Goal: Complete application form: Complete application form

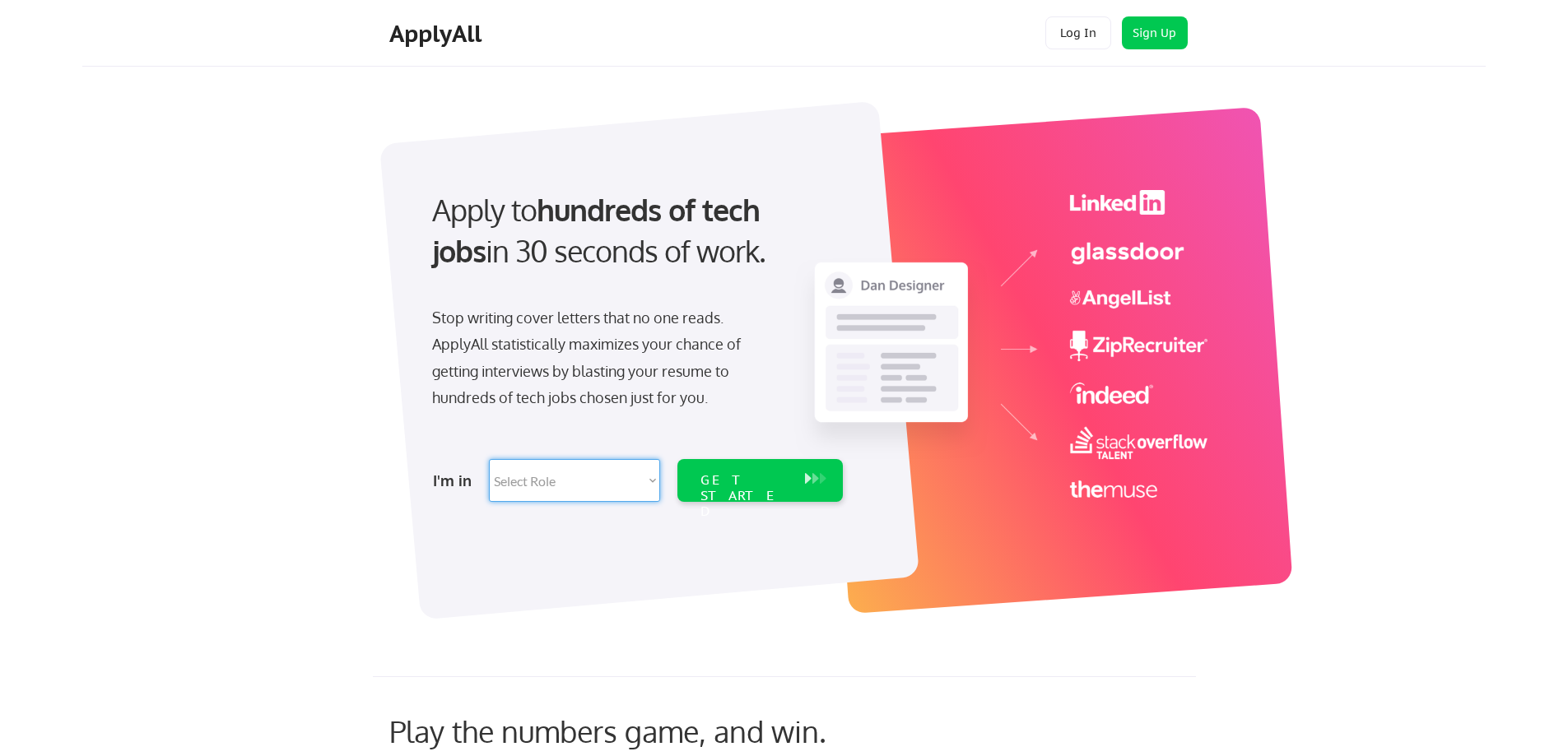
click at [642, 480] on select "Select Role Software Engineering Product Management Customer Success Sales UI/U…" at bounding box center [575, 481] width 171 height 43
select select ""sales""
click at [489, 460] on select "Select Role Software Engineering Product Management Customer Success Sales UI/U…" at bounding box center [575, 481] width 171 height 43
select select ""sales""
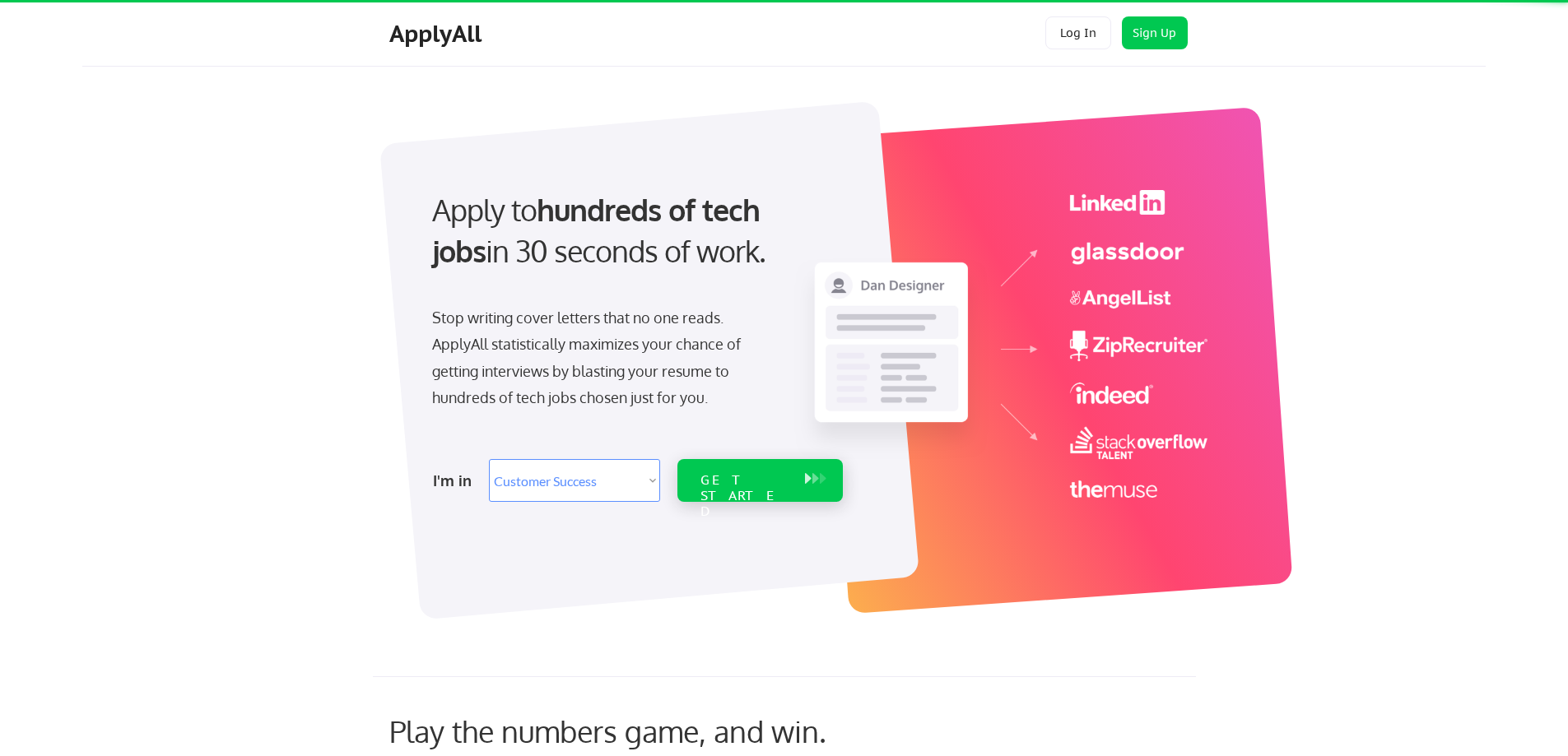
click at [768, 480] on div "GET STARTED" at bounding box center [745, 496] width 88 height 48
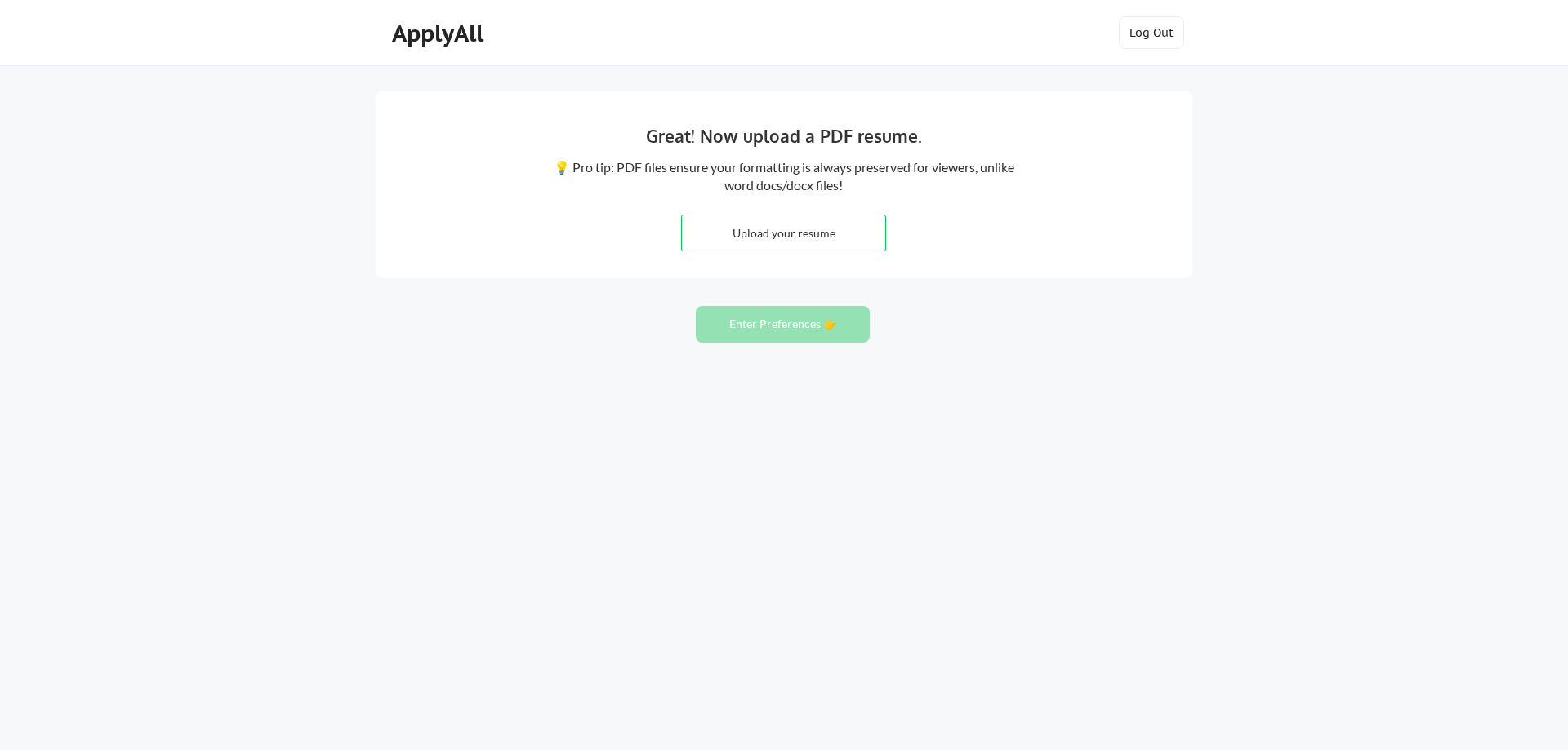
click at [761, 215] on div "Upload your resume" at bounding box center [783, 233] width 205 height 37
click at [765, 228] on input "file" at bounding box center [784, 232] width 204 height 35
type input "C:\fakepath\Emily_Krapf_Resume.pdf"
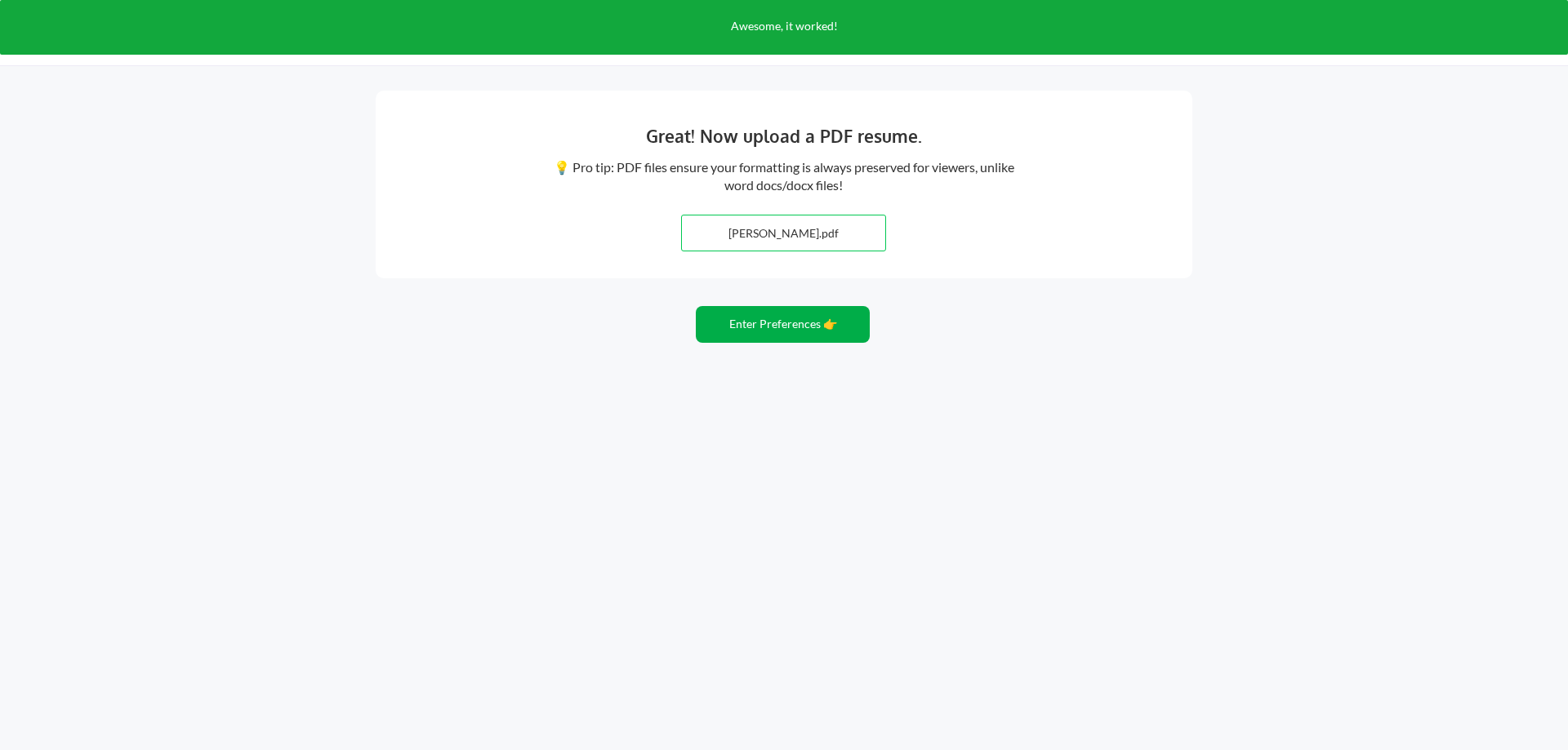
click at [791, 326] on button "Enter Preferences 👉" at bounding box center [783, 325] width 174 height 37
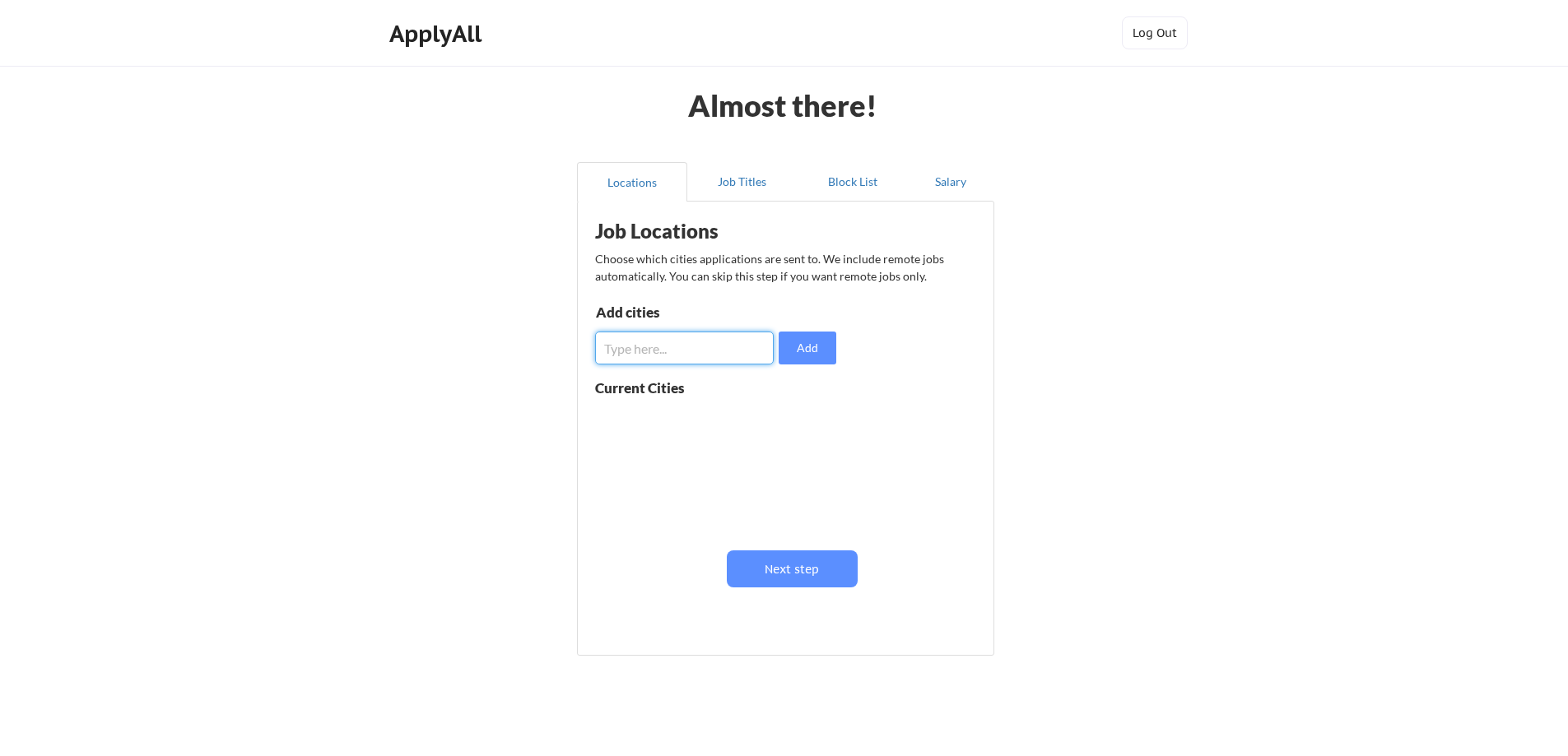
click at [695, 345] on input "input" at bounding box center [684, 348] width 178 height 33
click at [810, 557] on button "Next step" at bounding box center [792, 569] width 131 height 37
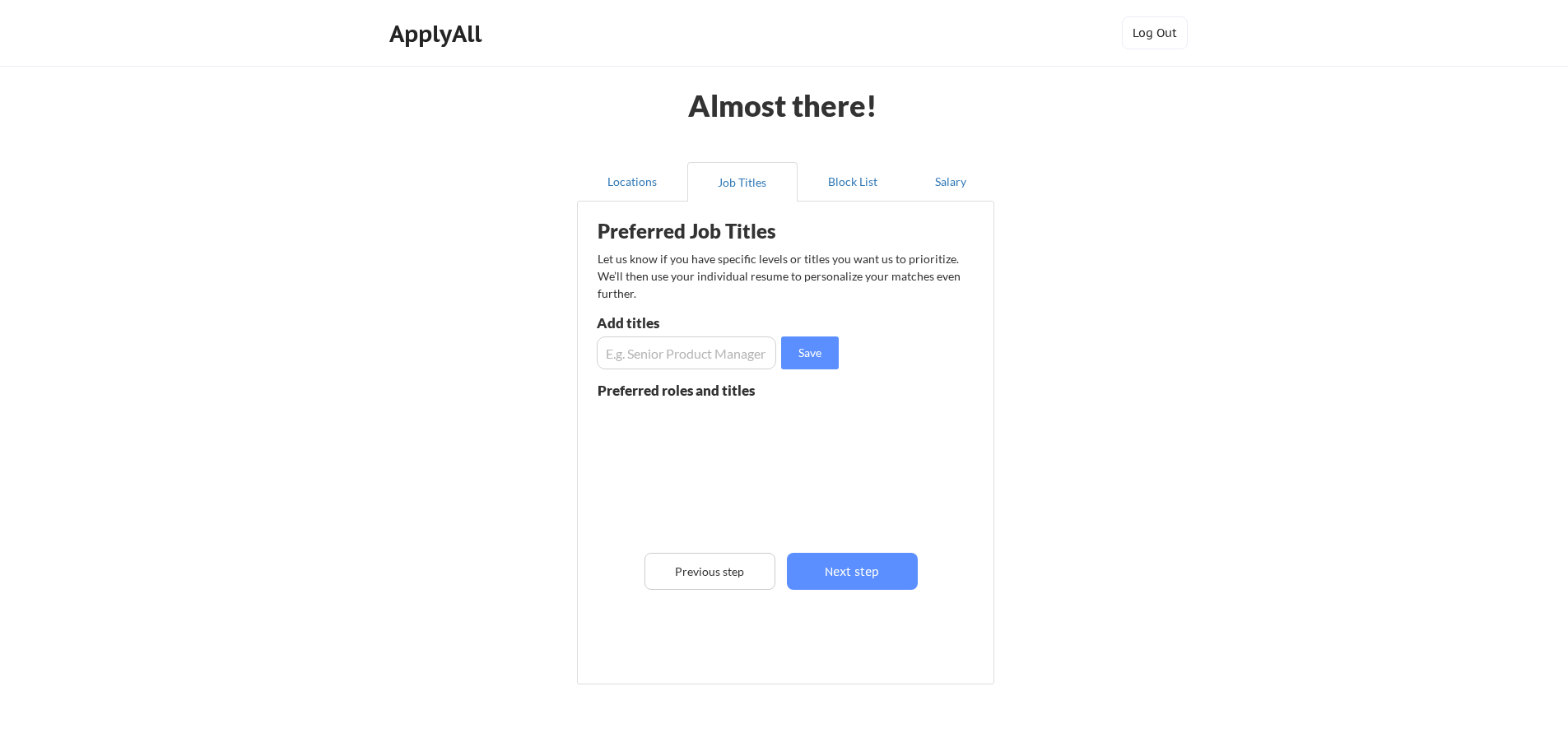
click at [668, 347] on input "input" at bounding box center [686, 353] width 179 height 33
type input "Customer Service"
click at [811, 361] on button "Save" at bounding box center [810, 353] width 58 height 33
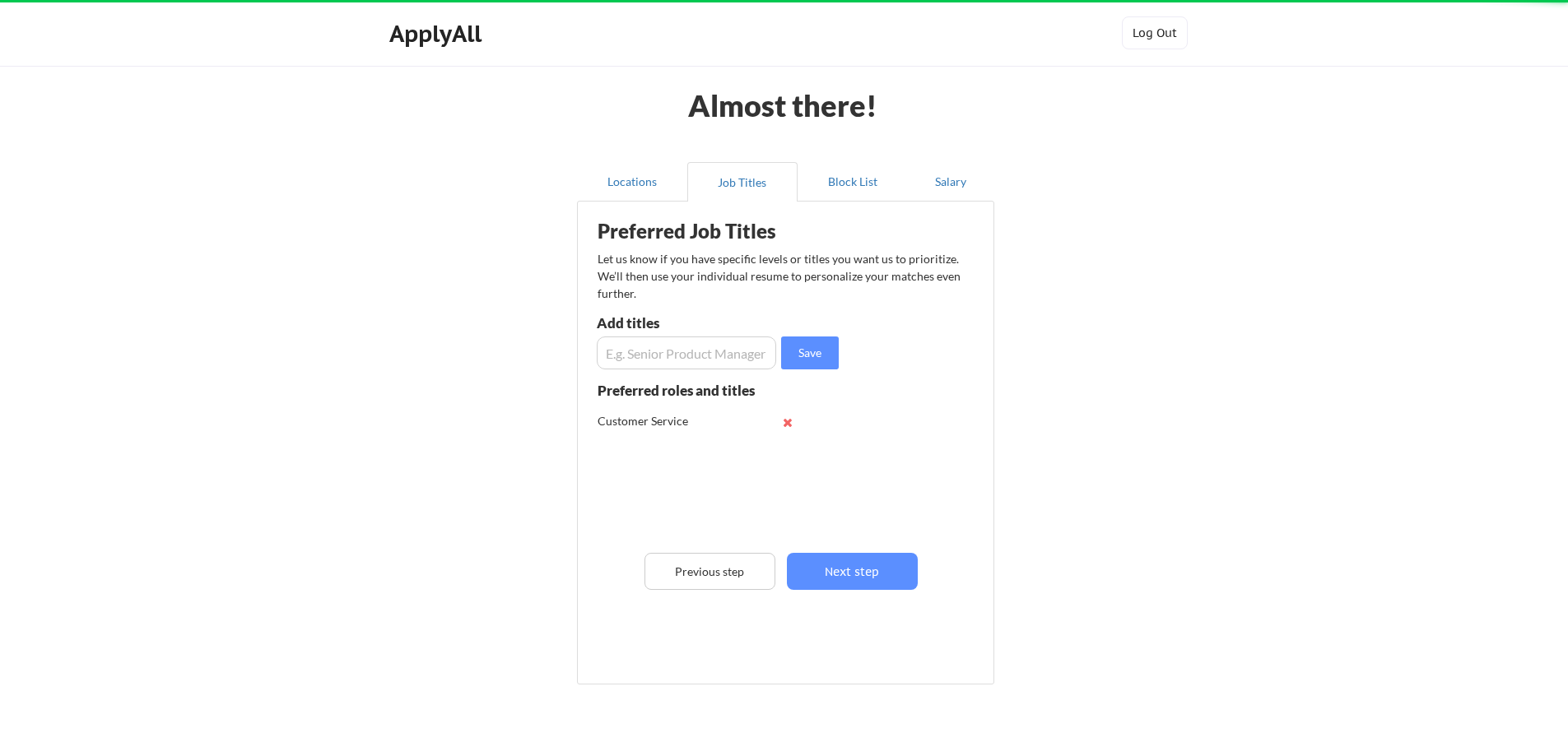
click at [709, 357] on input "input" at bounding box center [686, 353] width 179 height 33
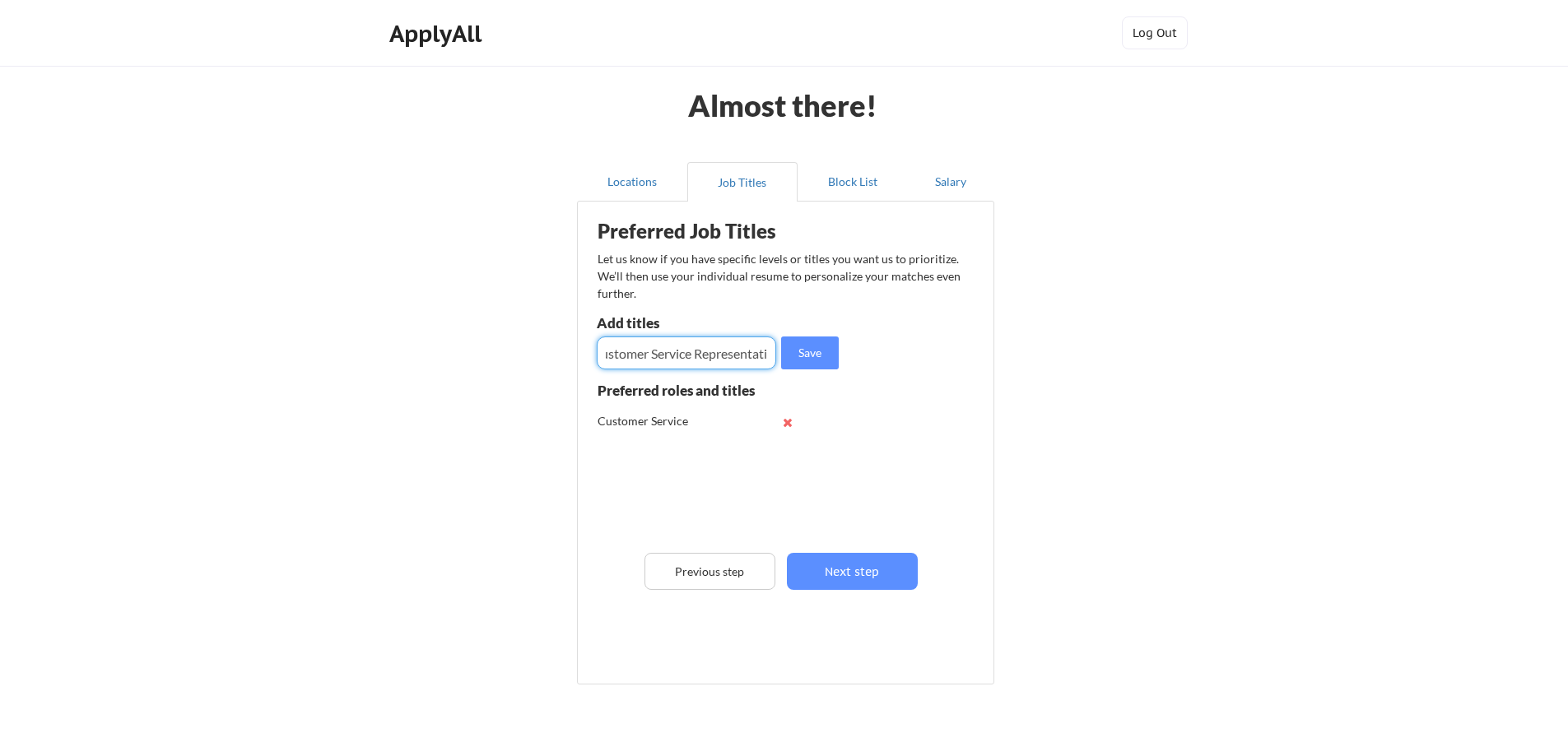
scroll to position [0, 32]
type input "Customer Service Representative"
drag, startPoint x: 814, startPoint y: 350, endPoint x: 791, endPoint y: 349, distance: 23.0
click at [813, 350] on button "Save" at bounding box center [810, 353] width 58 height 33
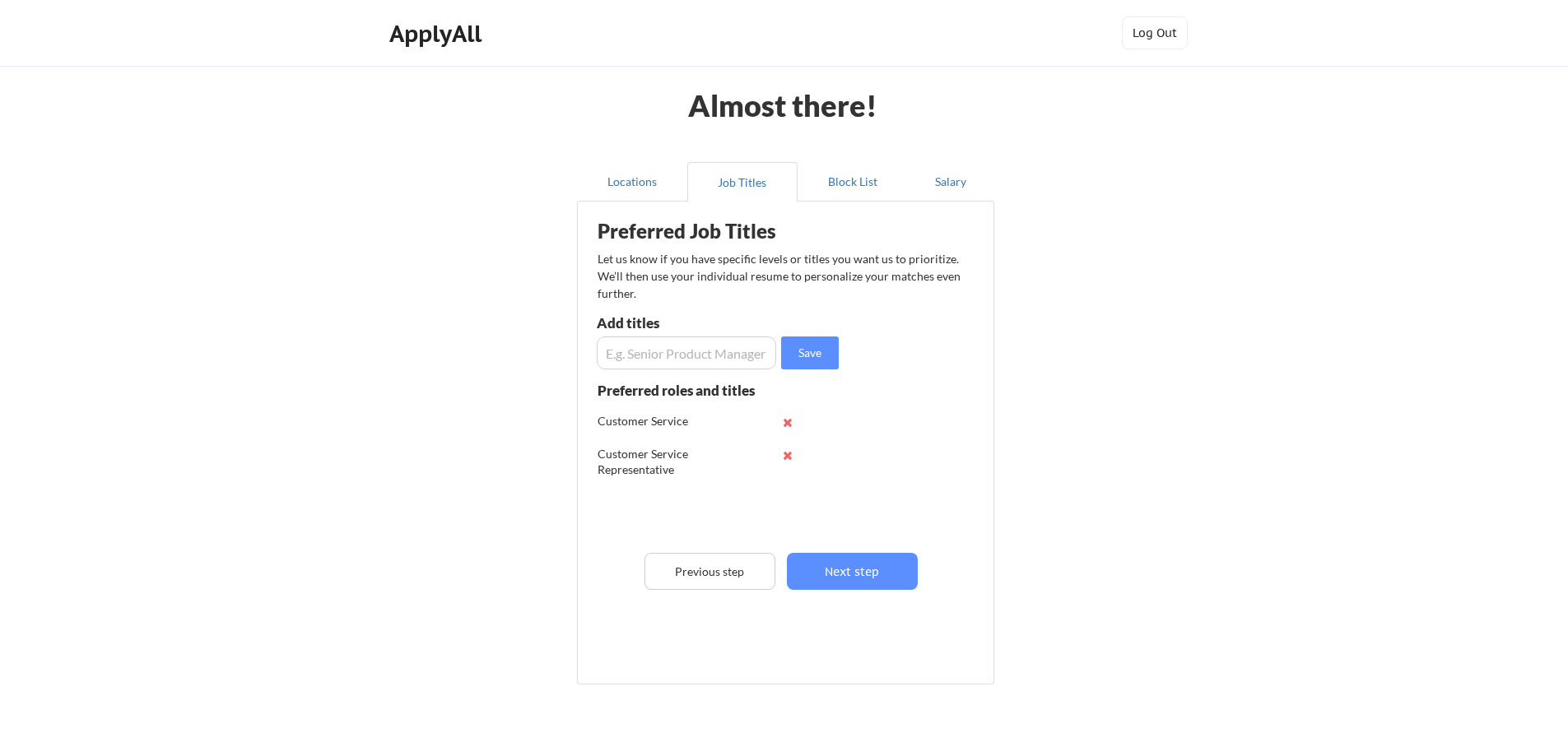
click at [722, 354] on input "input" at bounding box center [686, 353] width 179 height 33
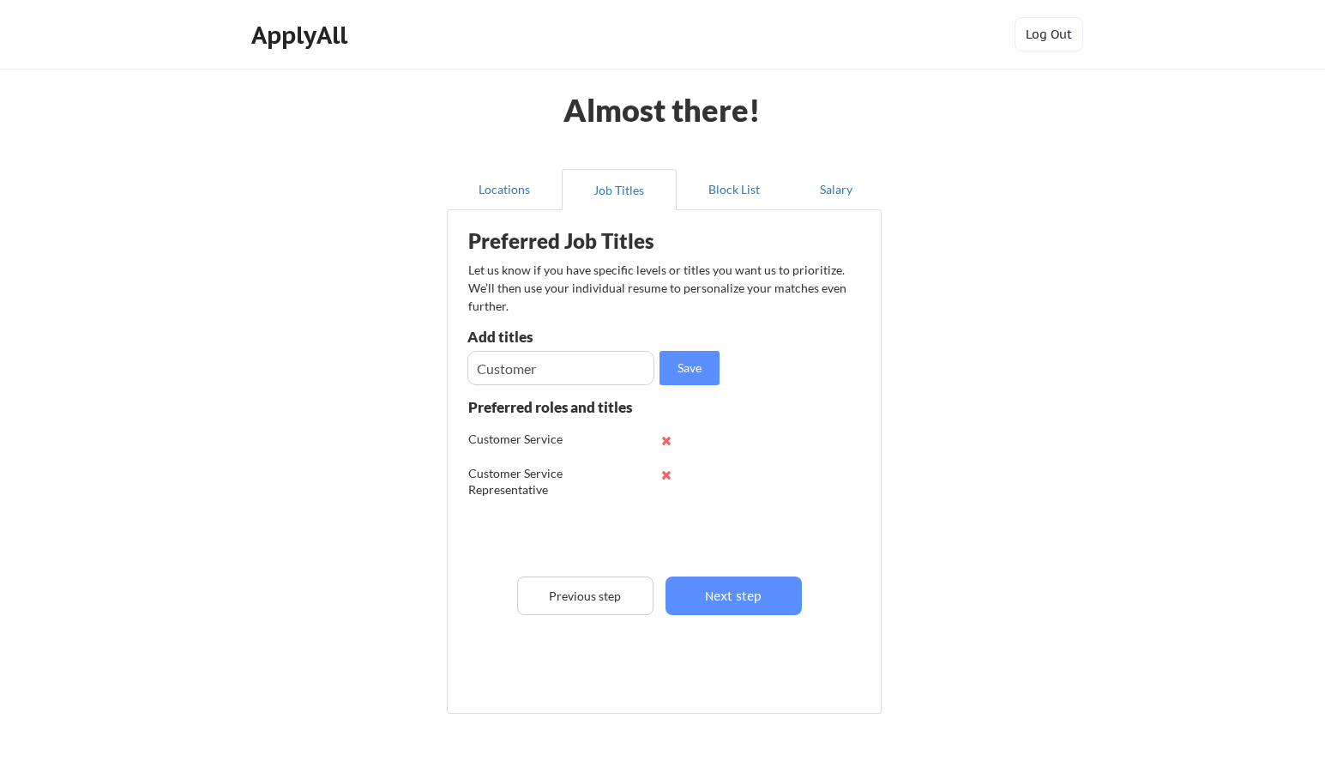
click at [549, 357] on input "input" at bounding box center [560, 368] width 187 height 34
type input "Customer Success"
click at [687, 353] on button "Save" at bounding box center [690, 368] width 60 height 34
click at [787, 594] on button "Next step" at bounding box center [734, 595] width 136 height 39
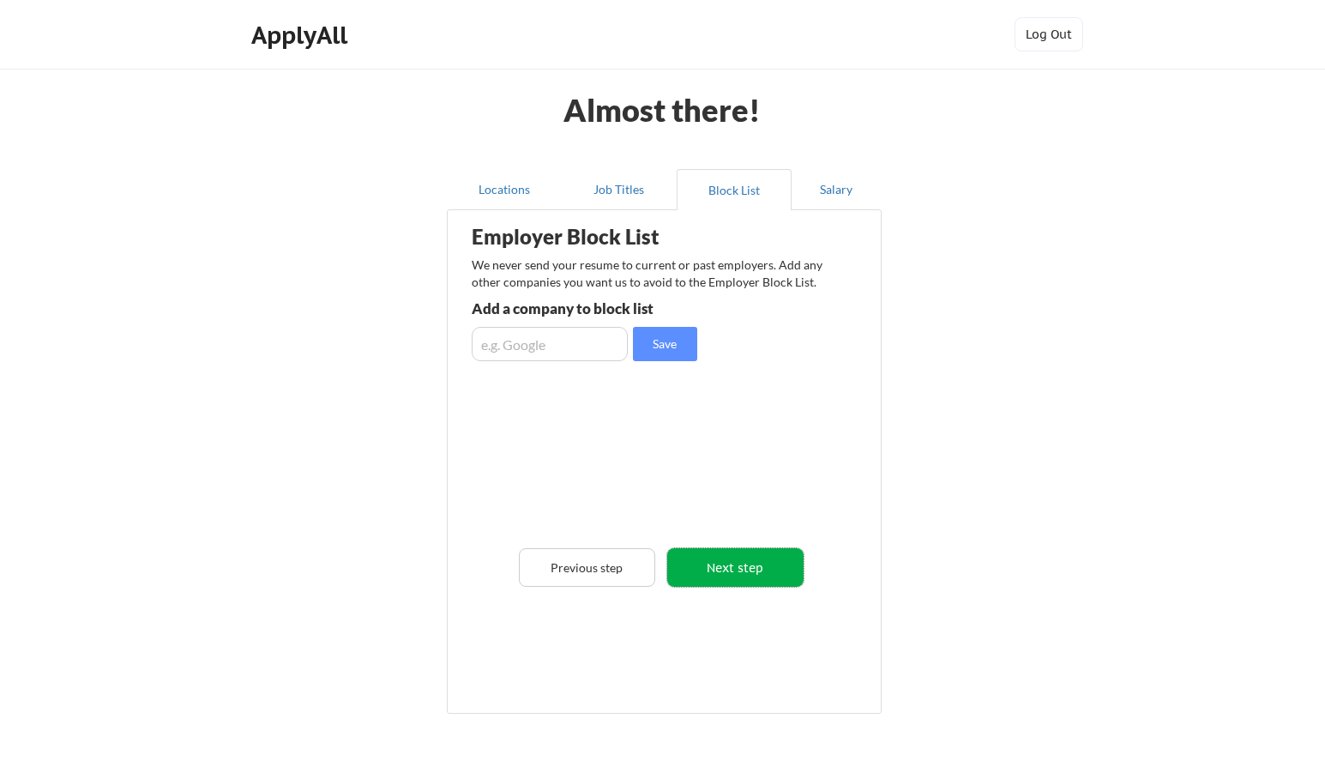
click at [723, 571] on button "Next step" at bounding box center [735, 567] width 136 height 39
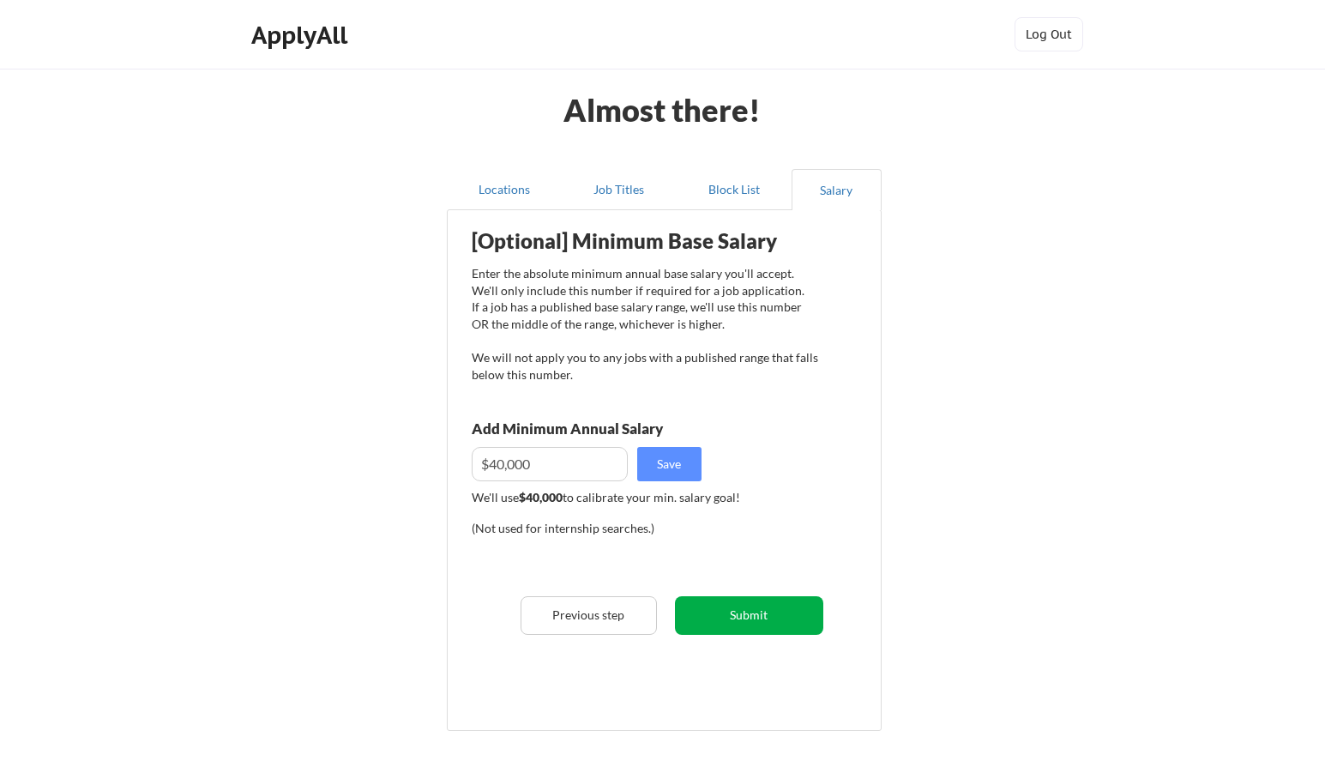
click at [727, 616] on button "Submit" at bounding box center [749, 615] width 148 height 39
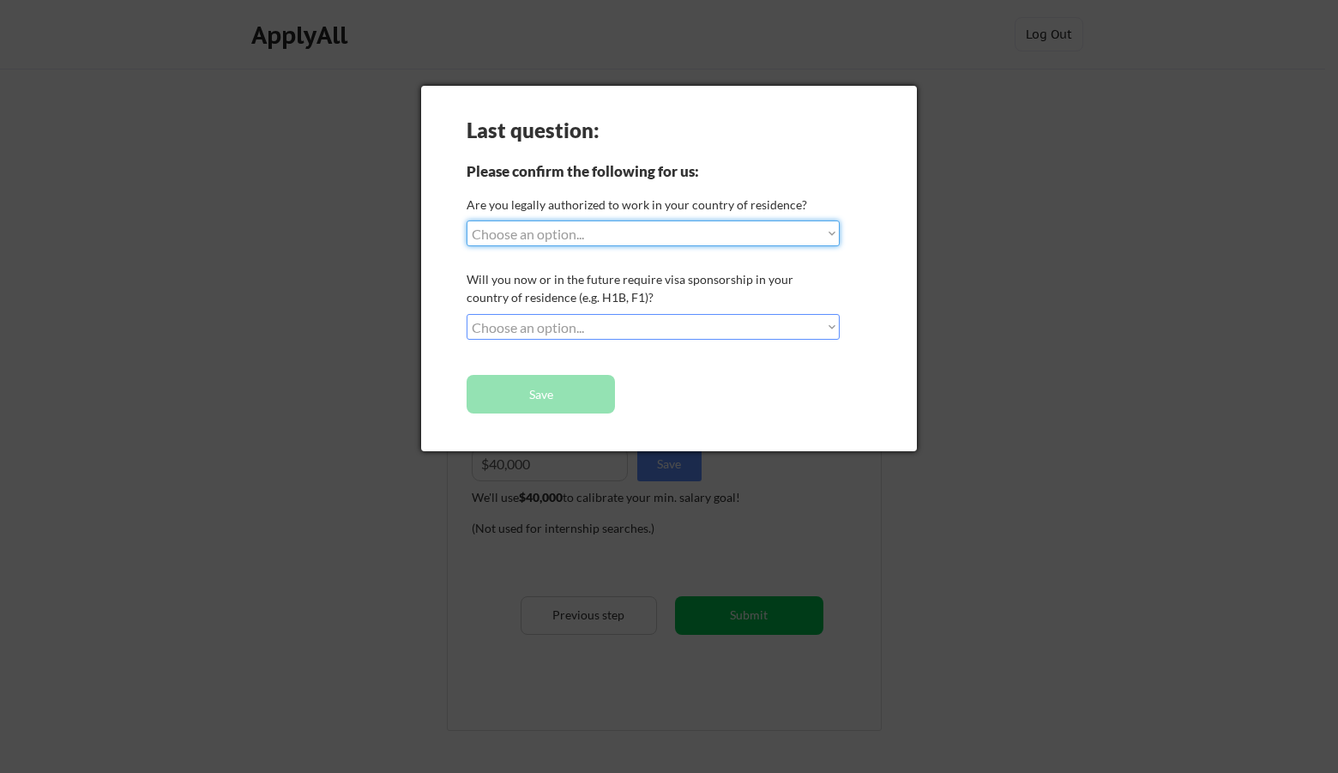
click at [700, 231] on select "Choose an option... Yes, I am a [DEMOGRAPHIC_DATA] Citizen Yes, I am a [DEMOGRA…" at bounding box center [653, 233] width 373 height 26
select select ""yes__i_am_a_[DEMOGRAPHIC_DATA]""
click at [467, 220] on select "Choose an option... Yes, I am a [DEMOGRAPHIC_DATA] Citizen Yes, I am a [DEMOGRA…" at bounding box center [653, 233] width 373 height 26
click at [618, 324] on select "Choose an option... No, I will not need sponsorship Yes, I will need sponsorship" at bounding box center [653, 327] width 373 height 26
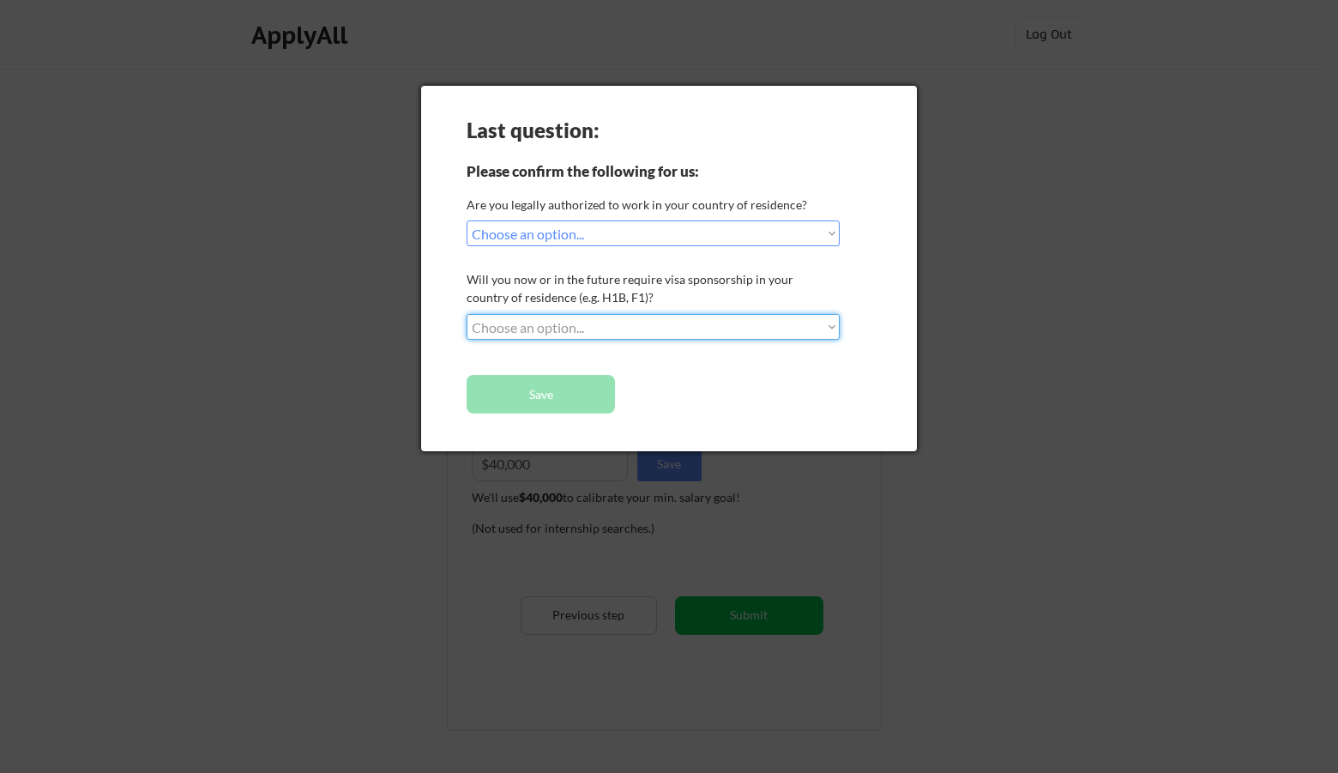
select select ""no__i_will_not_need_sponsorship""
click at [467, 314] on select "Choose an option... No, I will not need sponsorship Yes, I will need sponsorship" at bounding box center [653, 327] width 373 height 26
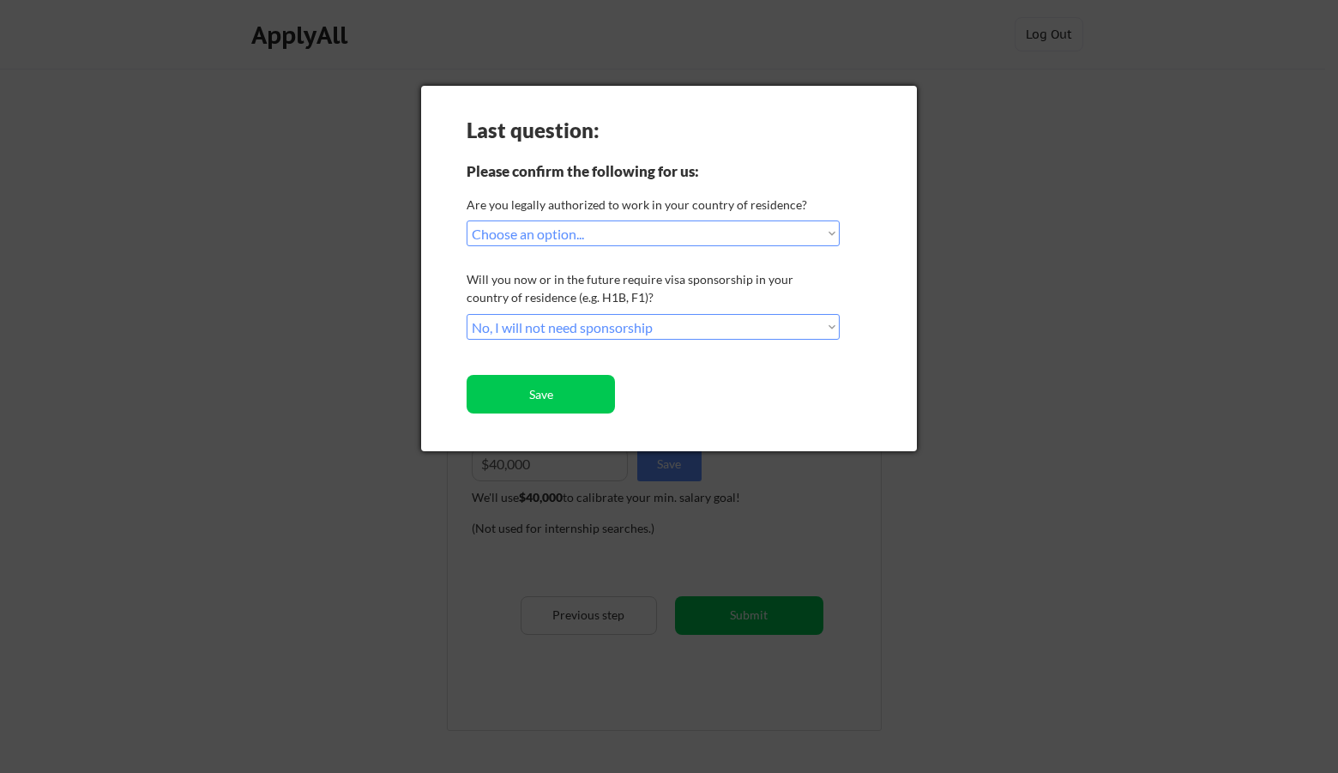
click at [593, 395] on button "Save" at bounding box center [541, 394] width 148 height 39
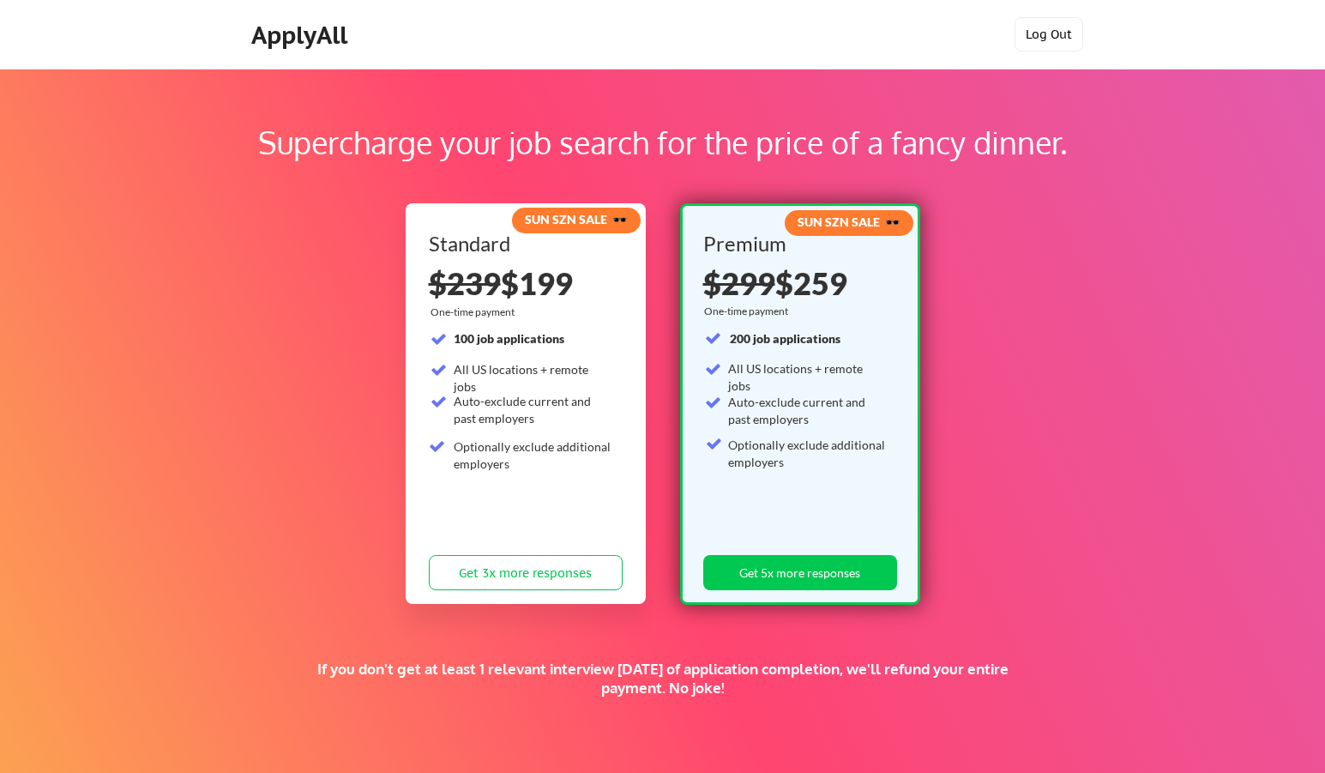
click at [1029, 18] on button "Log Out" at bounding box center [1049, 34] width 69 height 34
